Goal: Task Accomplishment & Management: Use online tool/utility

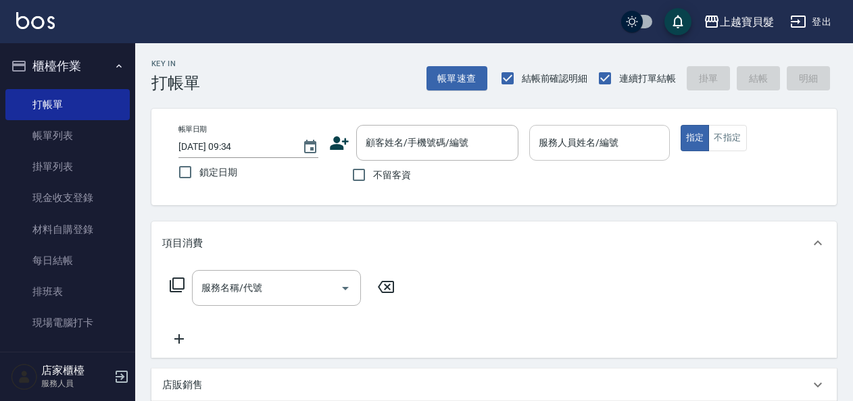
click at [551, 149] on input "服務人員姓名/編號" at bounding box center [599, 143] width 128 height 24
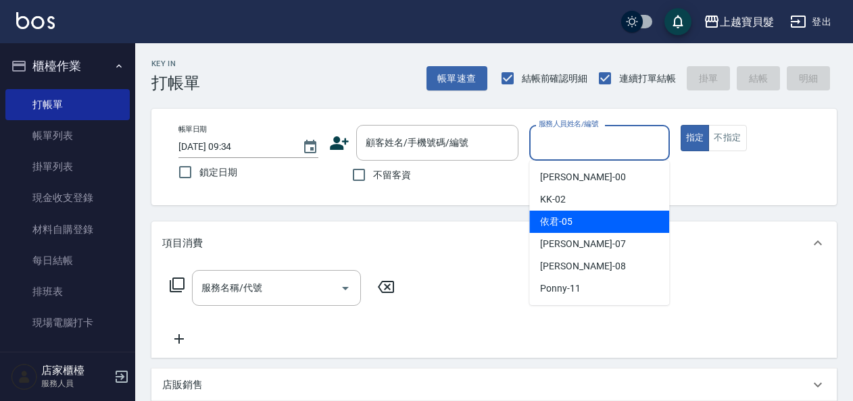
click at [555, 228] on span "依君 -05" at bounding box center [556, 222] width 32 height 14
type input "依君-05"
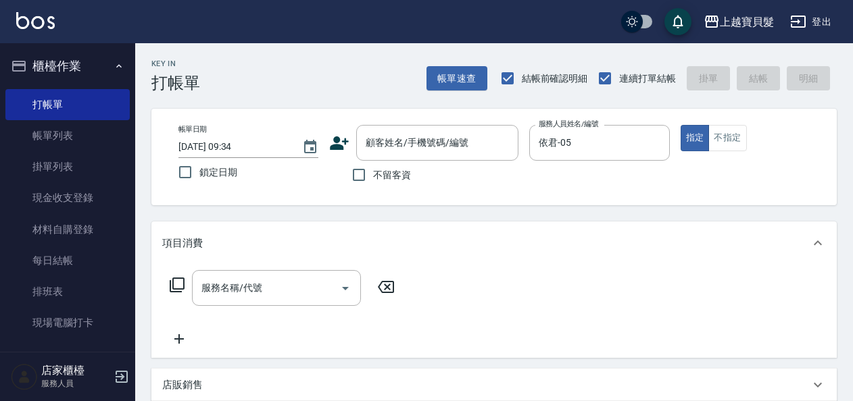
drag, startPoint x: 382, startPoint y: 180, endPoint x: 324, endPoint y: 251, distance: 91.7
click at [380, 184] on label "不留客資" at bounding box center [378, 175] width 66 height 28
click at [373, 184] on input "不留客資" at bounding box center [359, 175] width 28 height 28
checkbox input "true"
click at [732, 151] on div "帳單日期 [DATE] 09:34 鎖定日期 顧客姓名/手機號碼/編號 顧客姓名/手機號碼/編號 不留客資 服務人員姓名/編號 依君-05 服務人員姓名/編號…" at bounding box center [494, 157] width 653 height 64
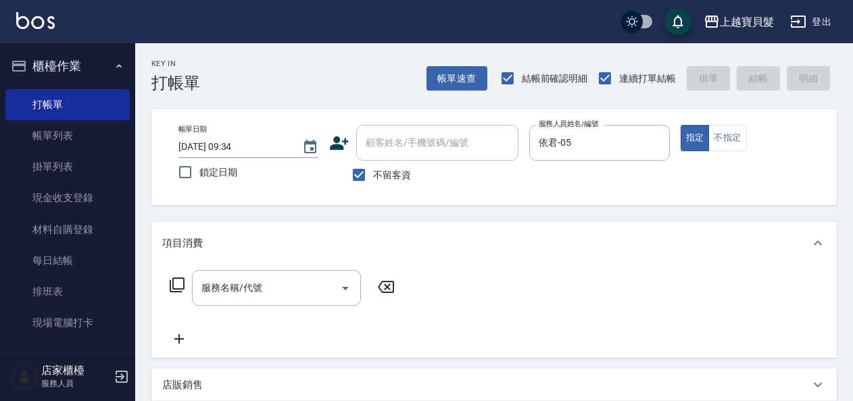
drag, startPoint x: 717, startPoint y: 139, endPoint x: 692, endPoint y: 167, distance: 37.8
click at [717, 142] on button "不指定" at bounding box center [727, 138] width 38 height 26
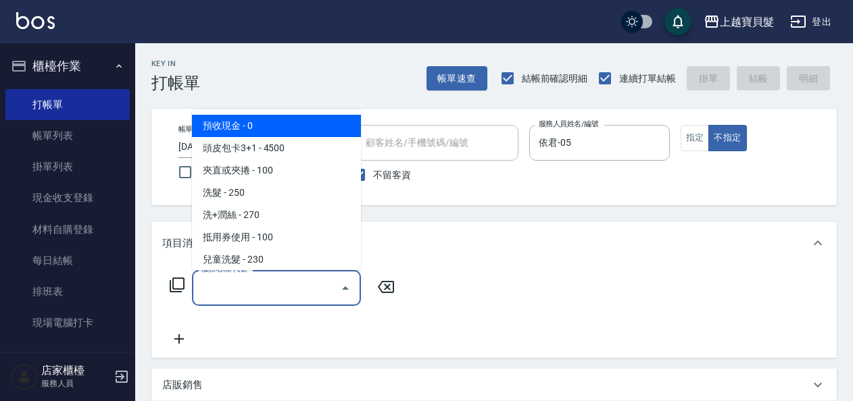
click at [272, 288] on input "服務名稱/代號" at bounding box center [266, 288] width 136 height 24
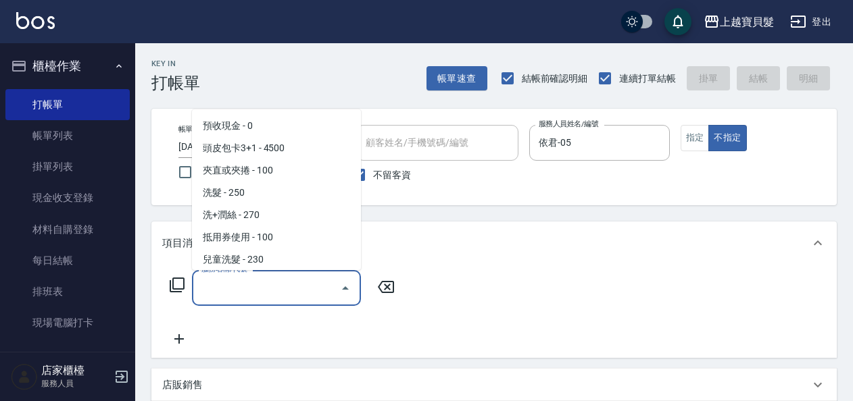
scroll to position [203, 0]
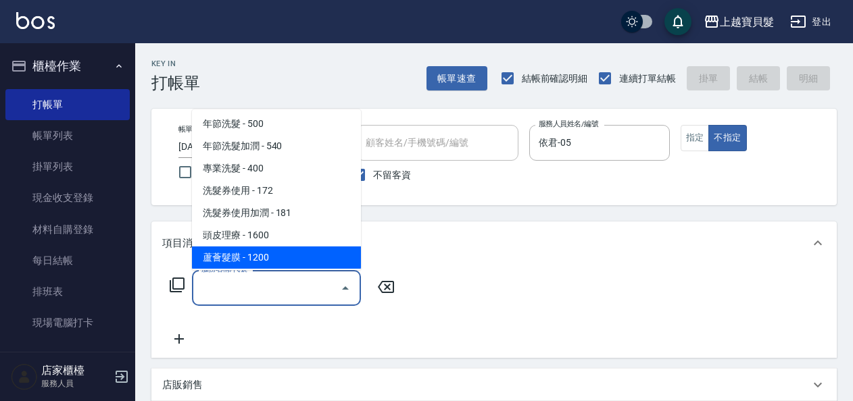
click at [174, 281] on icon at bounding box center [177, 285] width 16 height 16
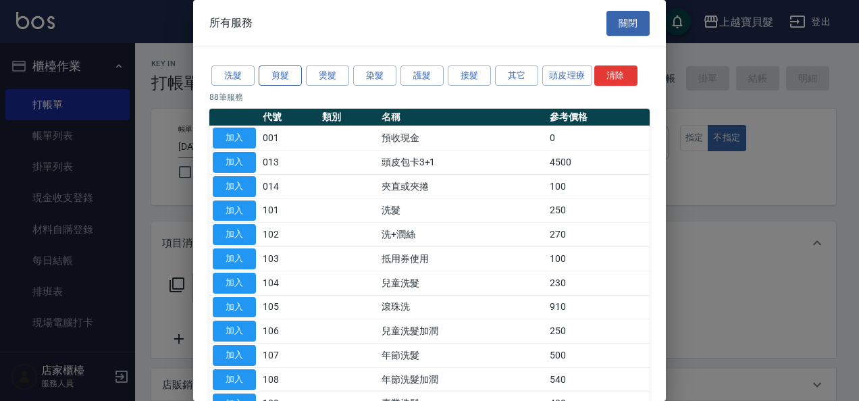
click at [266, 76] on button "剪髮" at bounding box center [280, 76] width 43 height 21
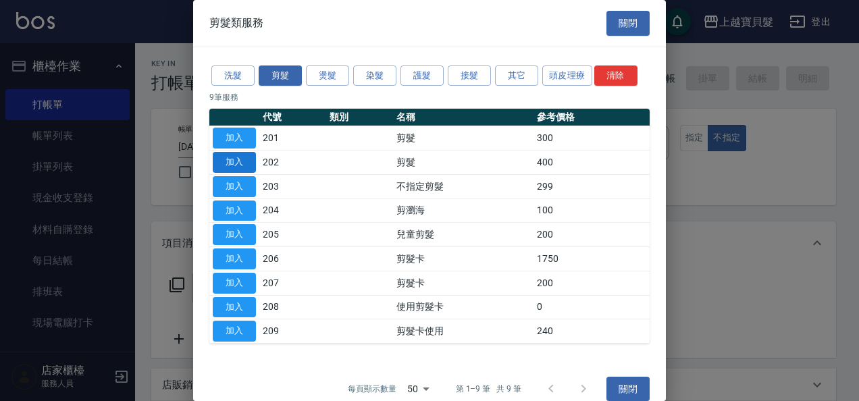
drag, startPoint x: 235, startPoint y: 158, endPoint x: 242, endPoint y: 154, distance: 7.9
click at [235, 158] on button "加入" at bounding box center [234, 162] width 43 height 21
type input "剪髮(202)"
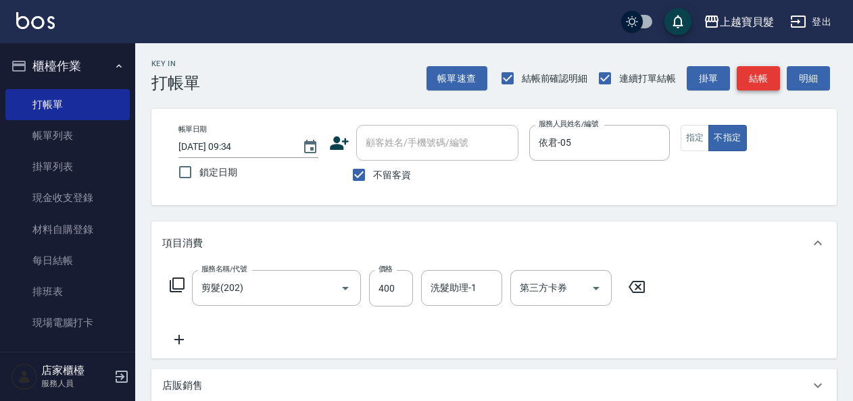
click at [744, 88] on button "結帳" at bounding box center [757, 78] width 43 height 25
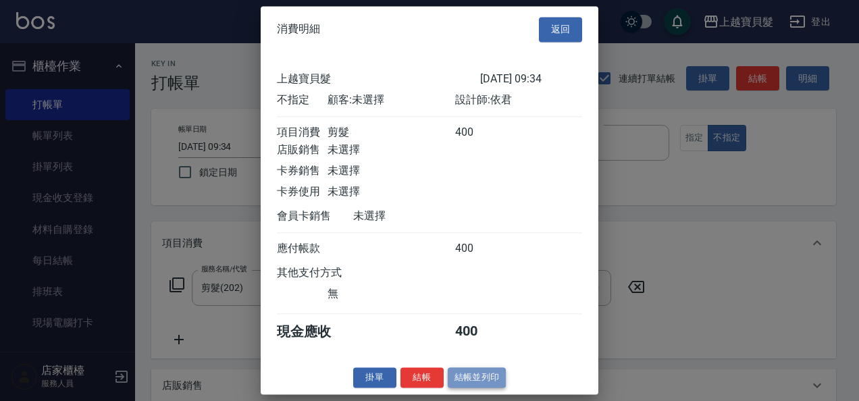
click at [456, 384] on button "結帳並列印" at bounding box center [477, 377] width 59 height 21
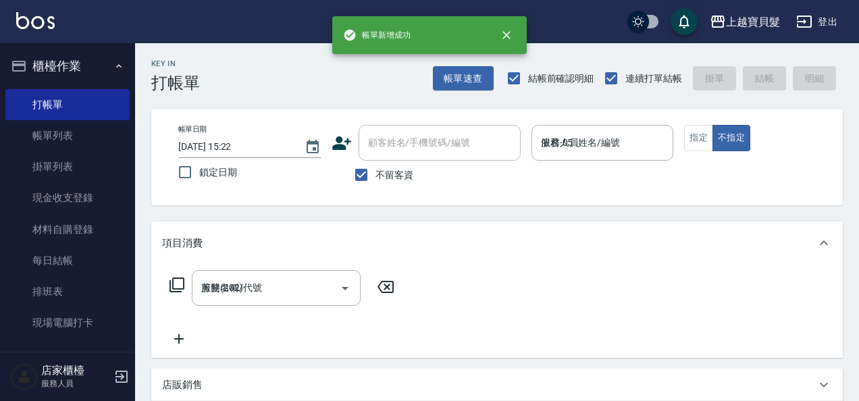
type input "[DATE] 15:22"
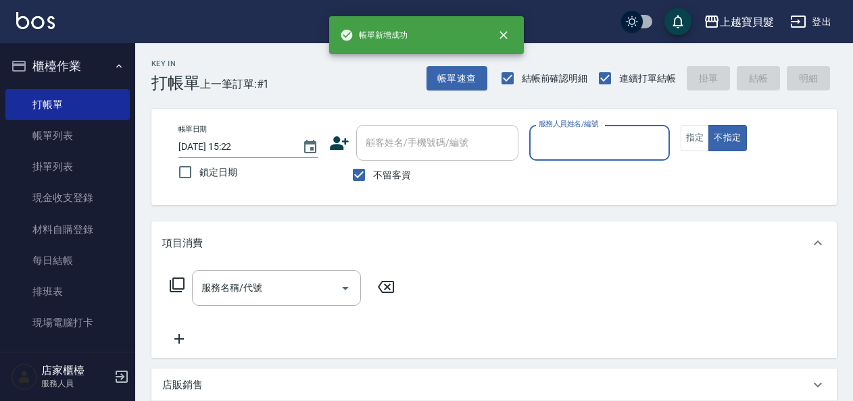
click at [624, 146] on input "服務人員姓名/編號" at bounding box center [599, 143] width 128 height 24
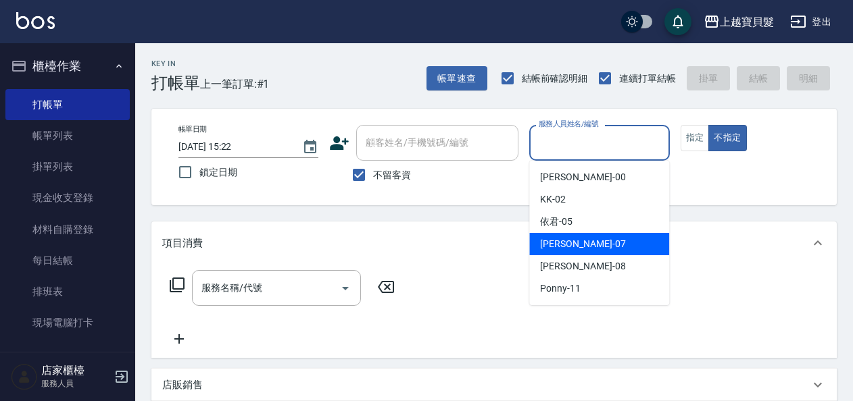
click at [592, 241] on div "[PERSON_NAME] -07" at bounding box center [599, 244] width 140 height 22
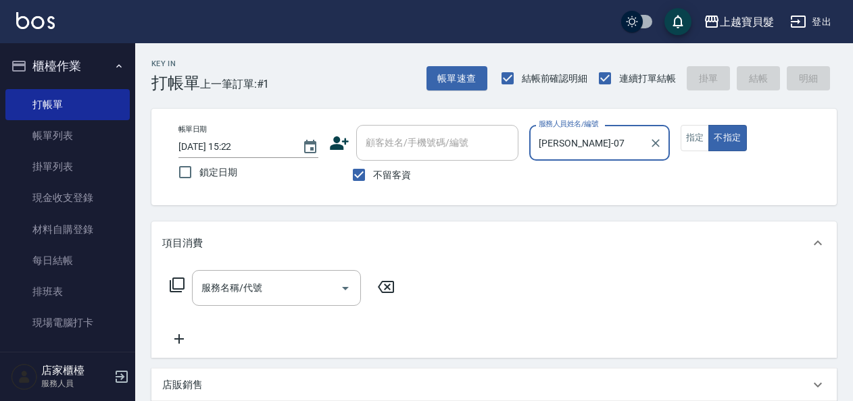
click at [600, 153] on input "[PERSON_NAME]-07" at bounding box center [588, 143] width 107 height 24
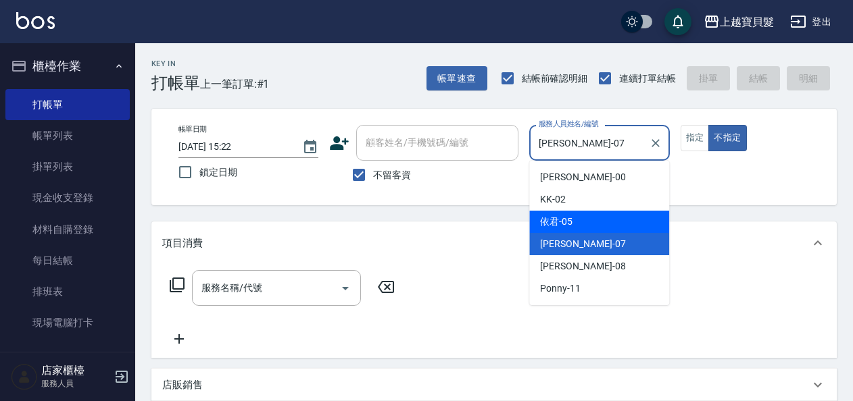
click at [607, 212] on div "依君 -05" at bounding box center [599, 222] width 140 height 22
type input "依君-05"
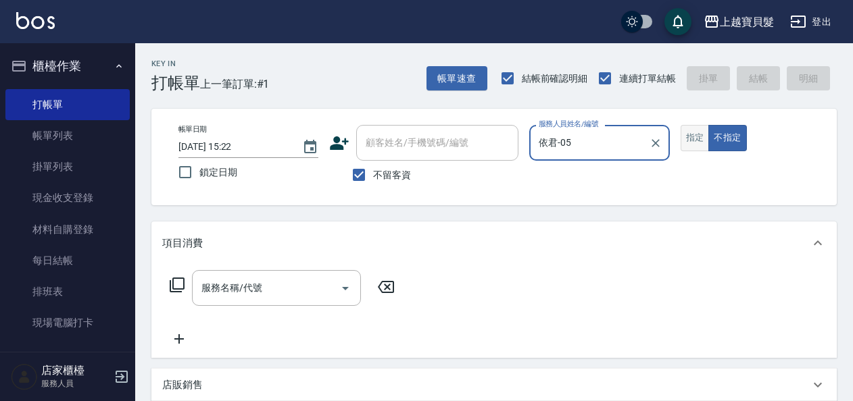
click at [680, 138] on button "指定" at bounding box center [694, 138] width 29 height 26
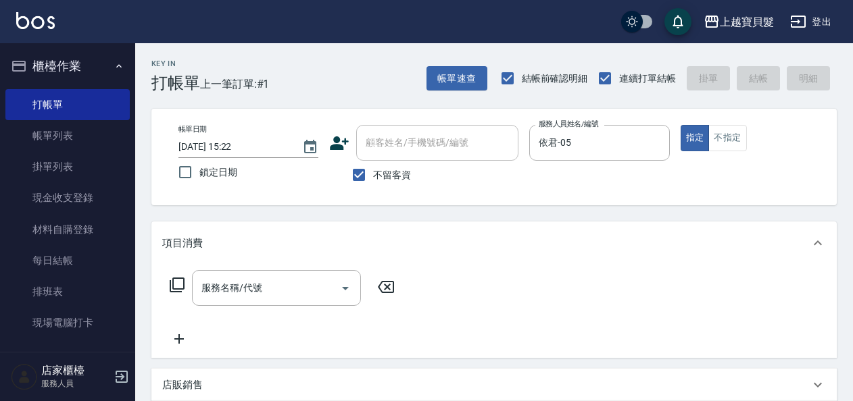
click at [228, 293] on input "服務名稱/代號" at bounding box center [266, 288] width 136 height 24
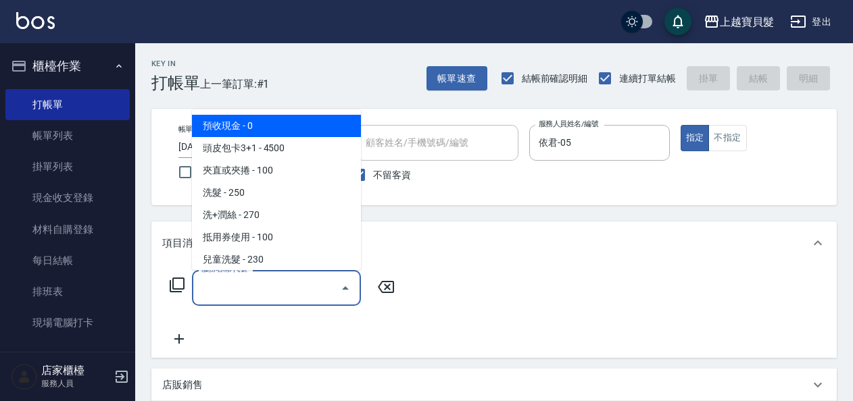
click at [183, 290] on icon at bounding box center [177, 285] width 16 height 16
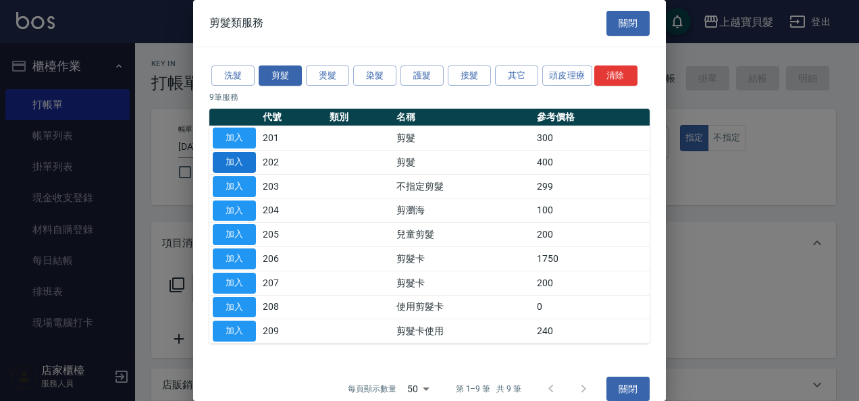
click at [239, 158] on button "加入" at bounding box center [234, 162] width 43 height 21
type input "剪髮(202)"
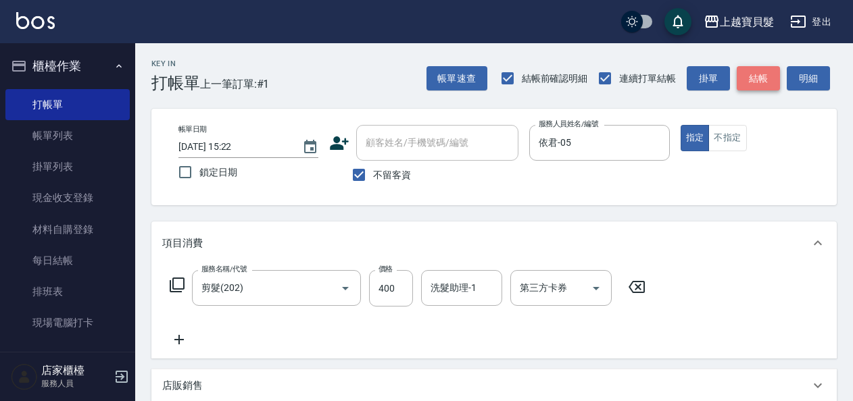
click at [746, 74] on button "結帳" at bounding box center [757, 78] width 43 height 25
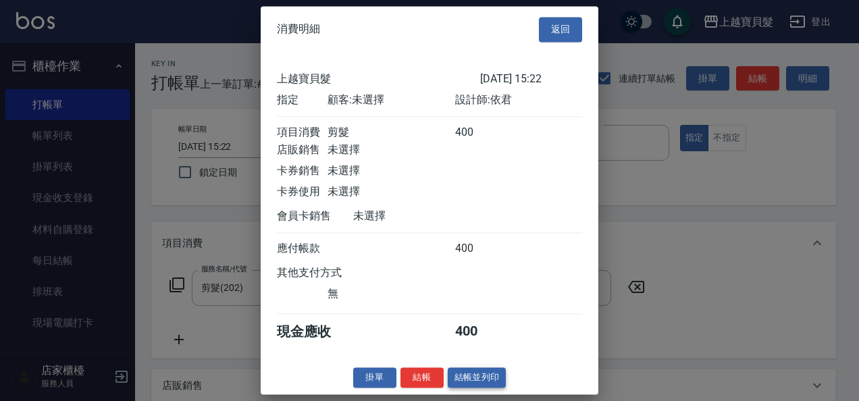
click at [467, 382] on button "結帳並列印" at bounding box center [477, 377] width 59 height 21
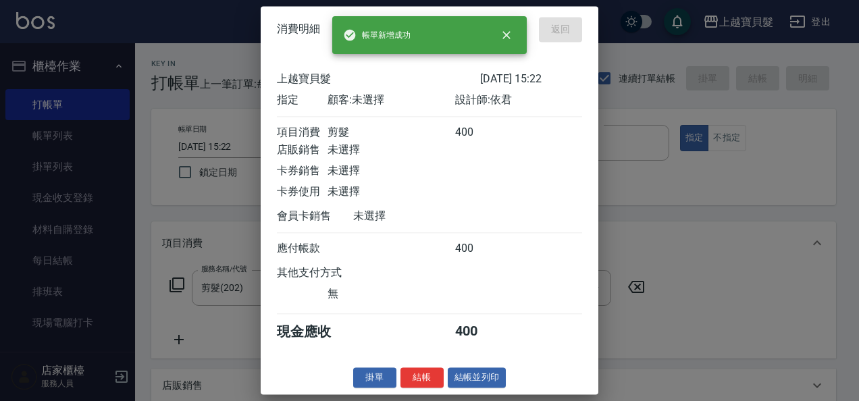
type input "[DATE] 15:23"
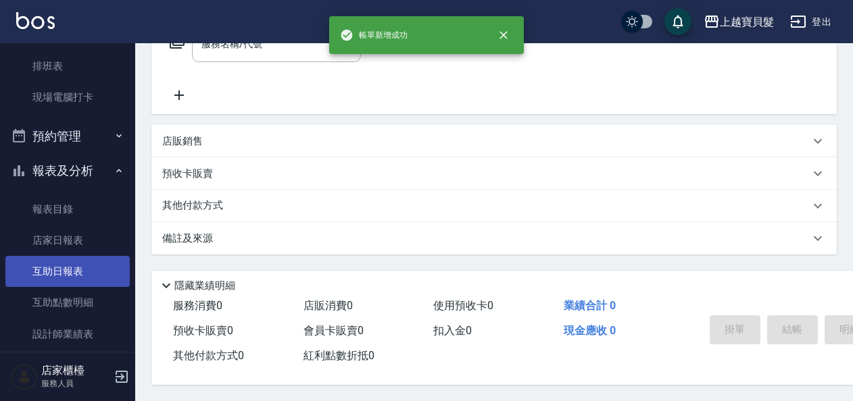
scroll to position [270, 0]
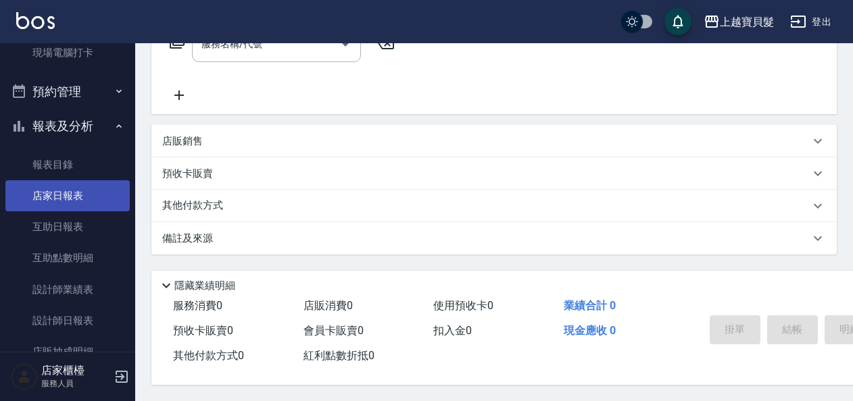
click at [73, 201] on link "店家日報表" at bounding box center [67, 195] width 124 height 31
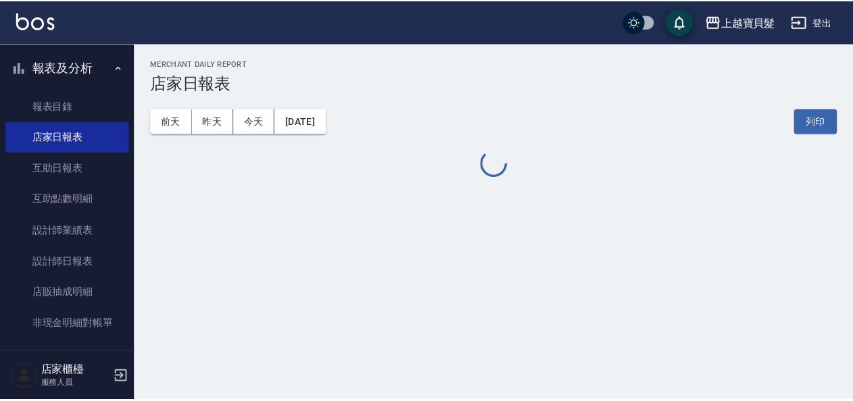
scroll to position [405, 0]
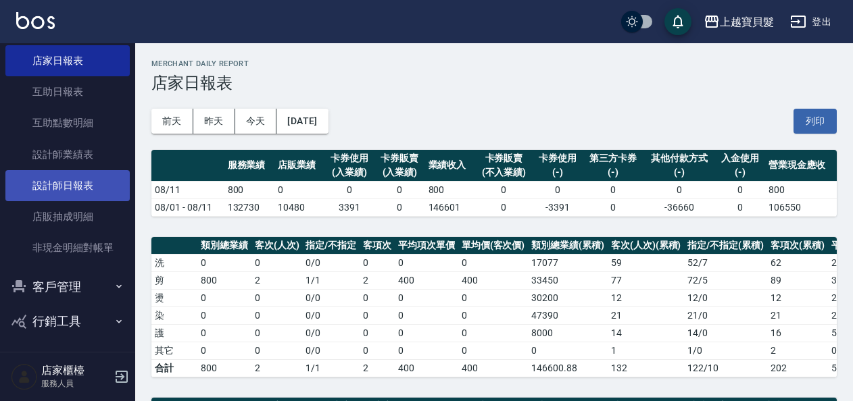
click at [85, 182] on link "設計師日報表" at bounding box center [67, 185] width 124 height 31
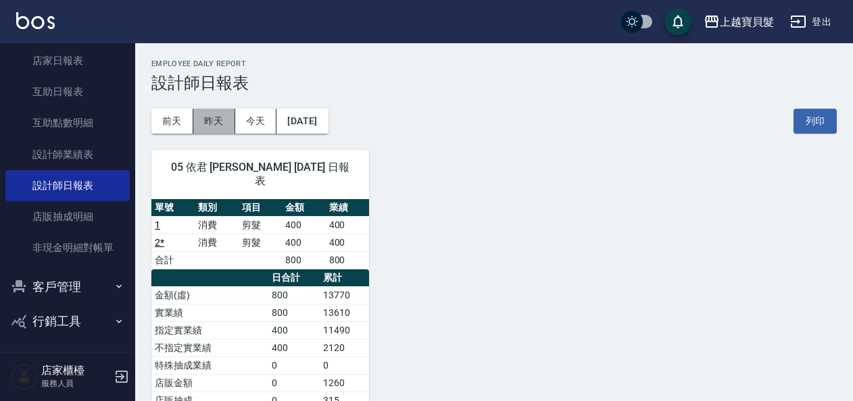
click at [223, 127] on button "昨天" at bounding box center [214, 121] width 42 height 25
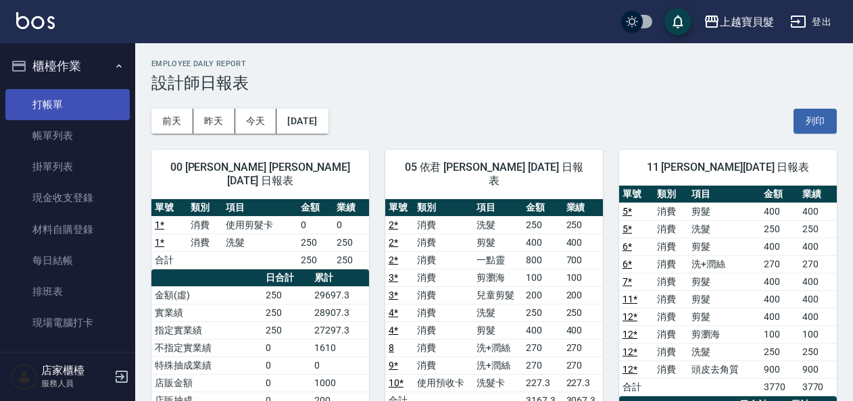
click at [68, 93] on link "打帳單" at bounding box center [67, 104] width 124 height 31
